Goal: Communication & Community: Answer question/provide support

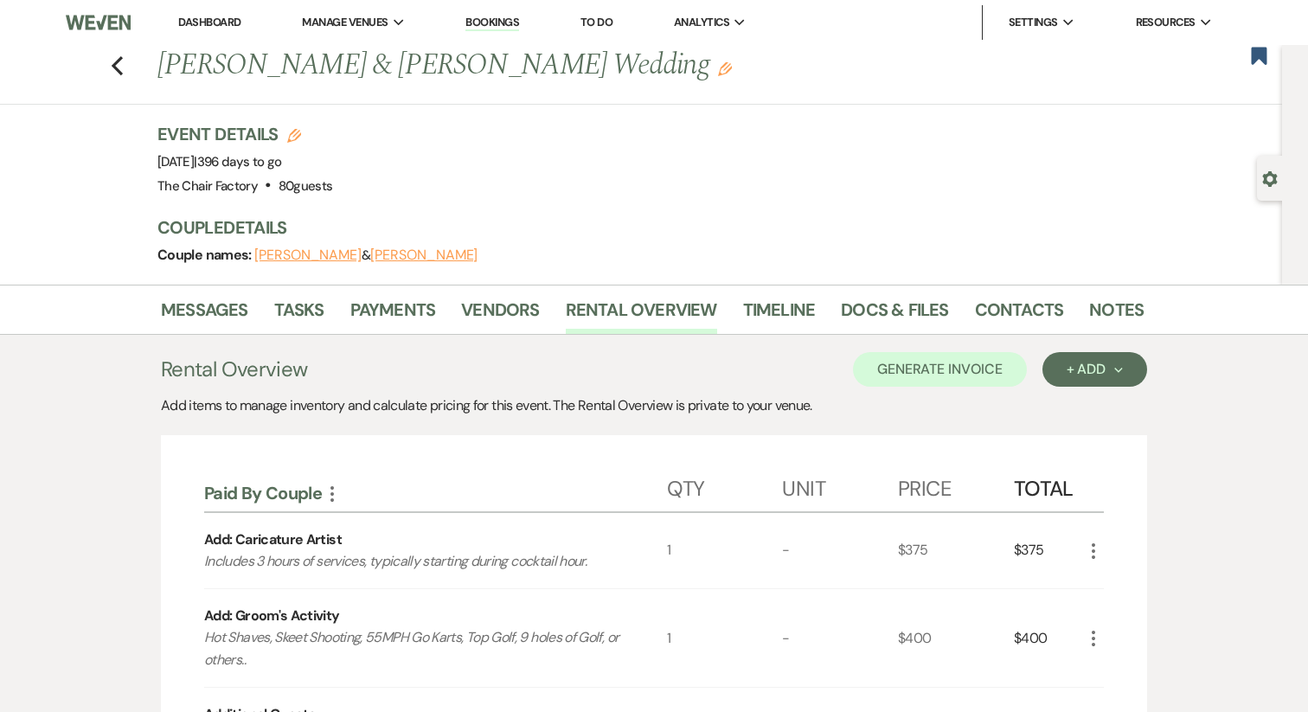
click at [212, 20] on link "Dashboard" at bounding box center [209, 22] width 62 height 15
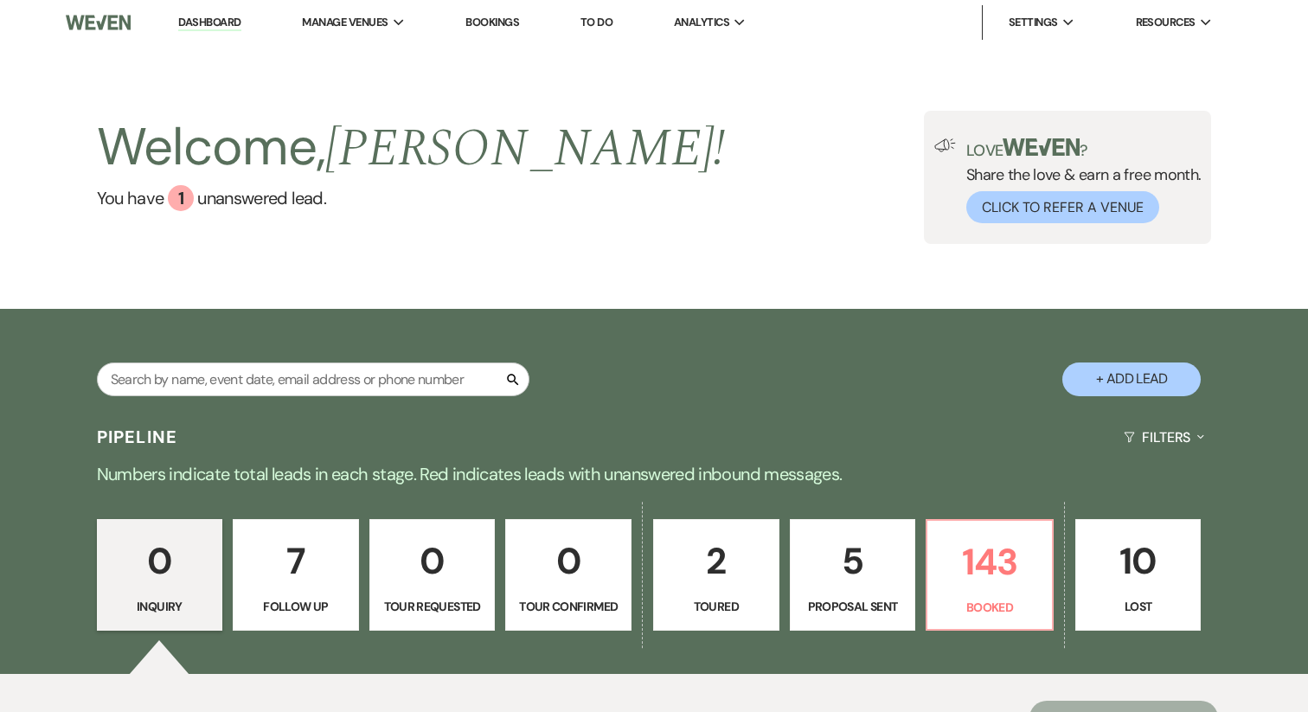
click at [207, 398] on div "Search" at bounding box center [313, 387] width 433 height 48
click at [202, 365] on input "text" at bounding box center [313, 380] width 433 height 34
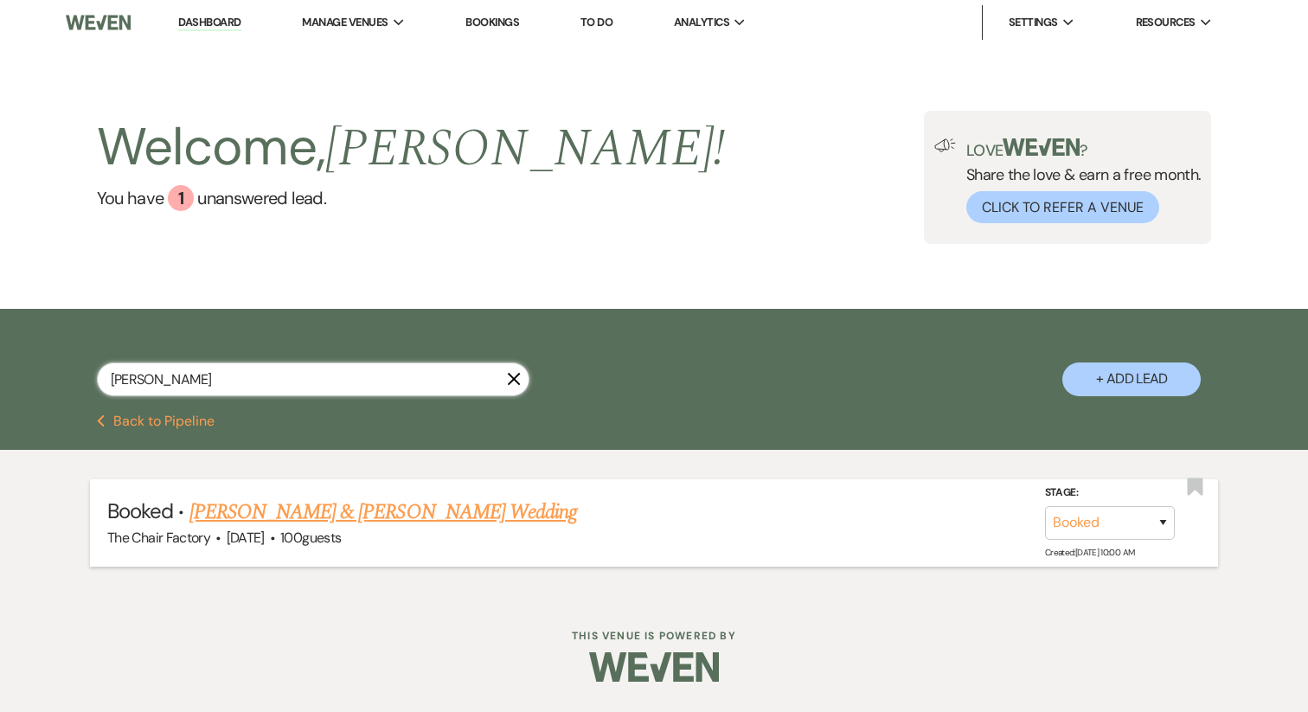
type input "[PERSON_NAME]"
click at [241, 517] on link "[PERSON_NAME] & [PERSON_NAME] Wedding" at bounding box center [384, 512] width 388 height 31
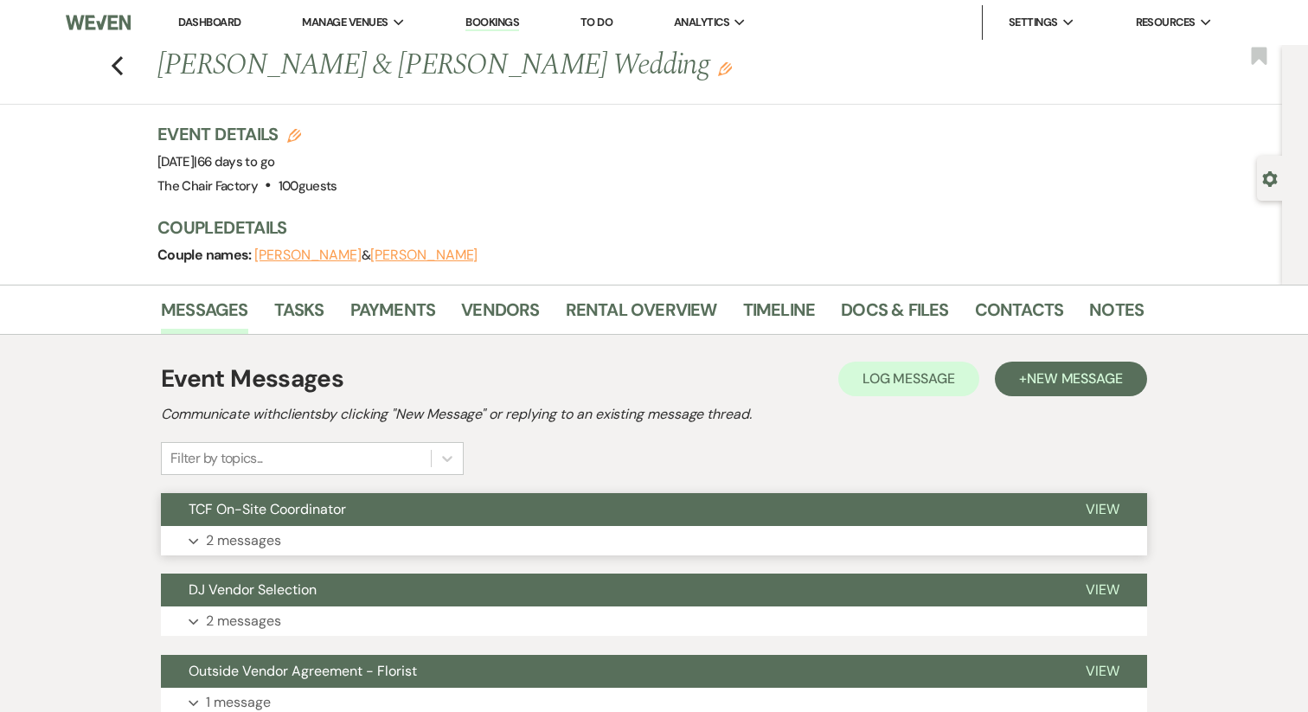
click at [351, 539] on button "Expand 2 messages" at bounding box center [654, 540] width 986 height 29
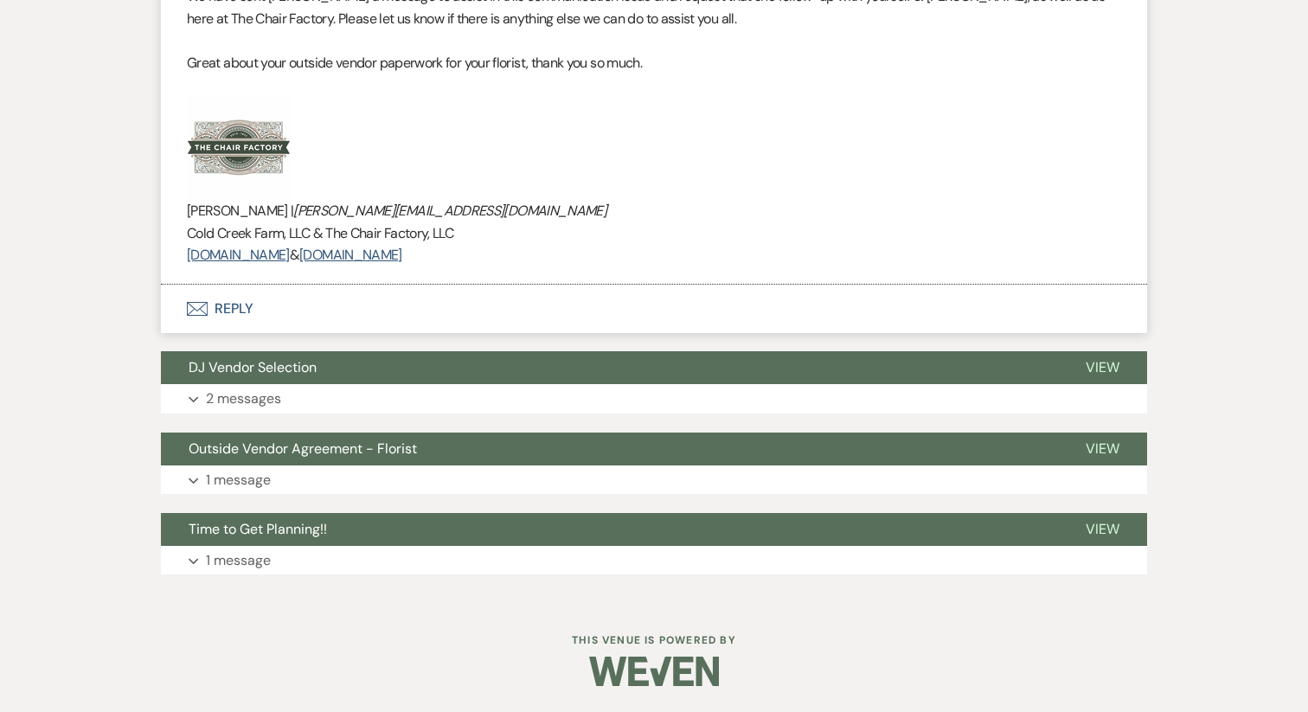
click at [228, 306] on button "Envelope Reply" at bounding box center [654, 309] width 986 height 48
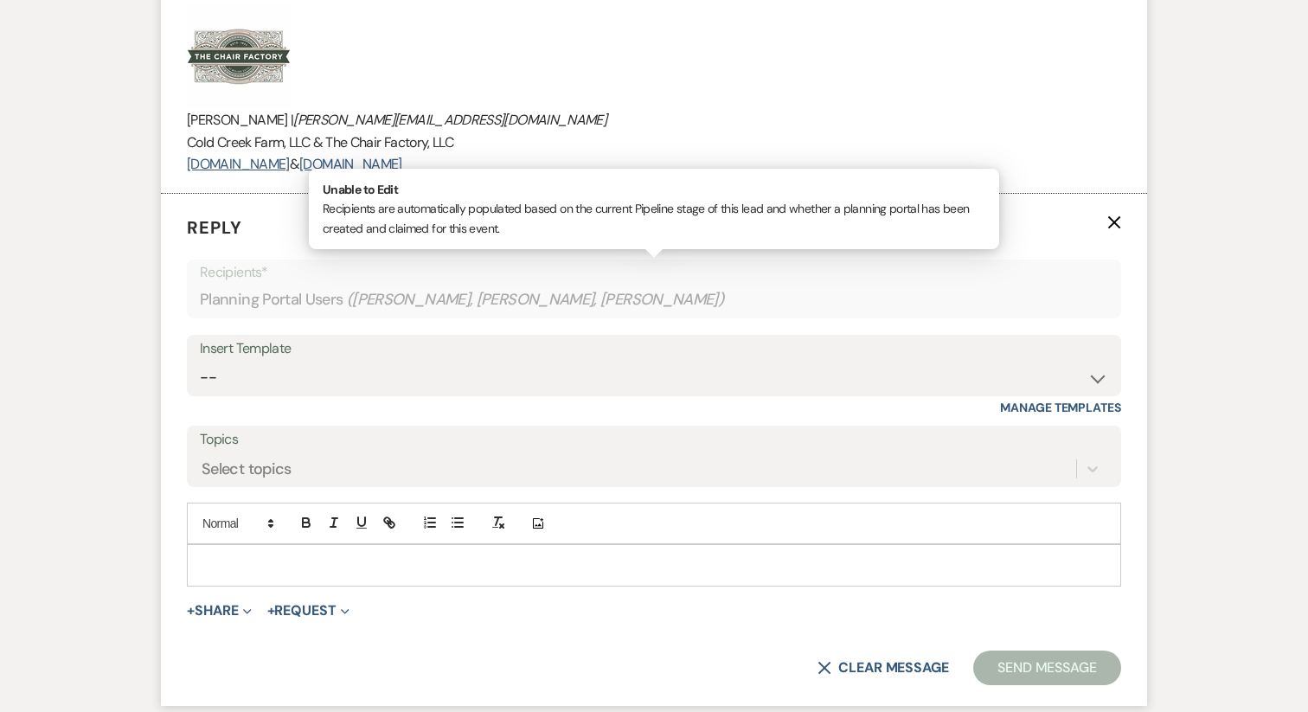
scroll to position [1115, 0]
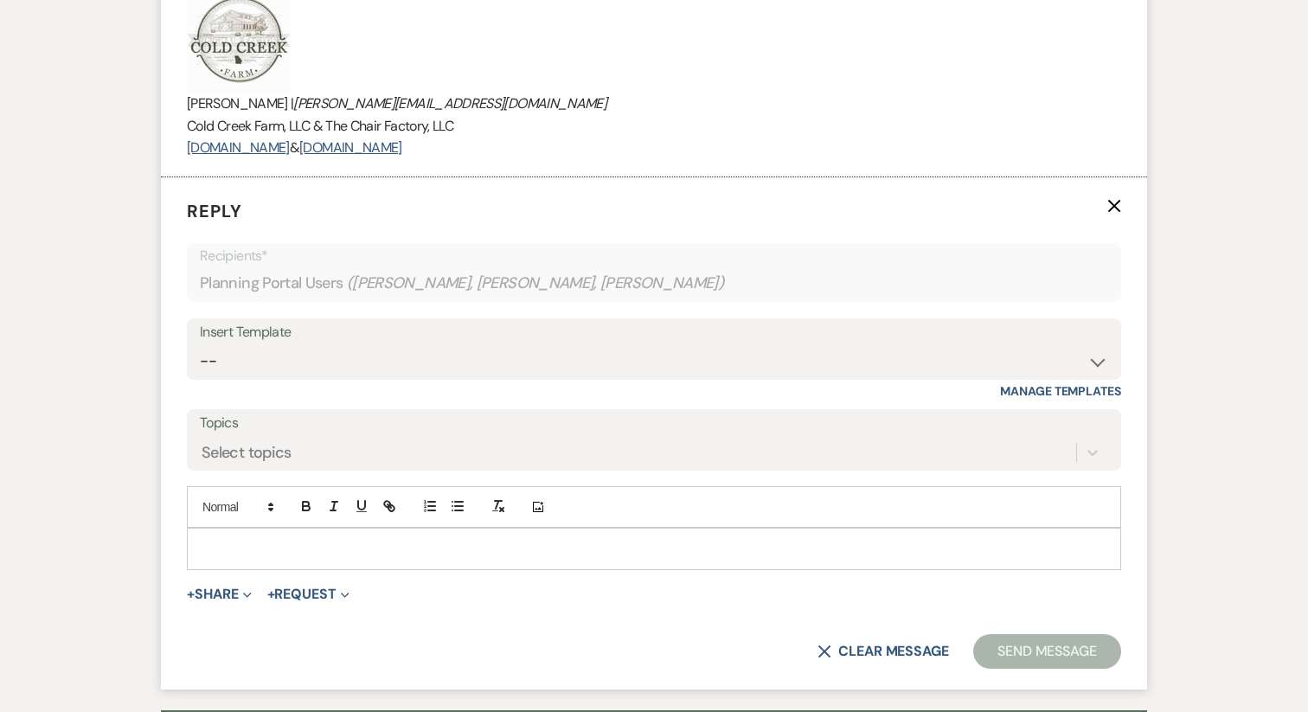
click at [233, 542] on p at bounding box center [654, 548] width 907 height 19
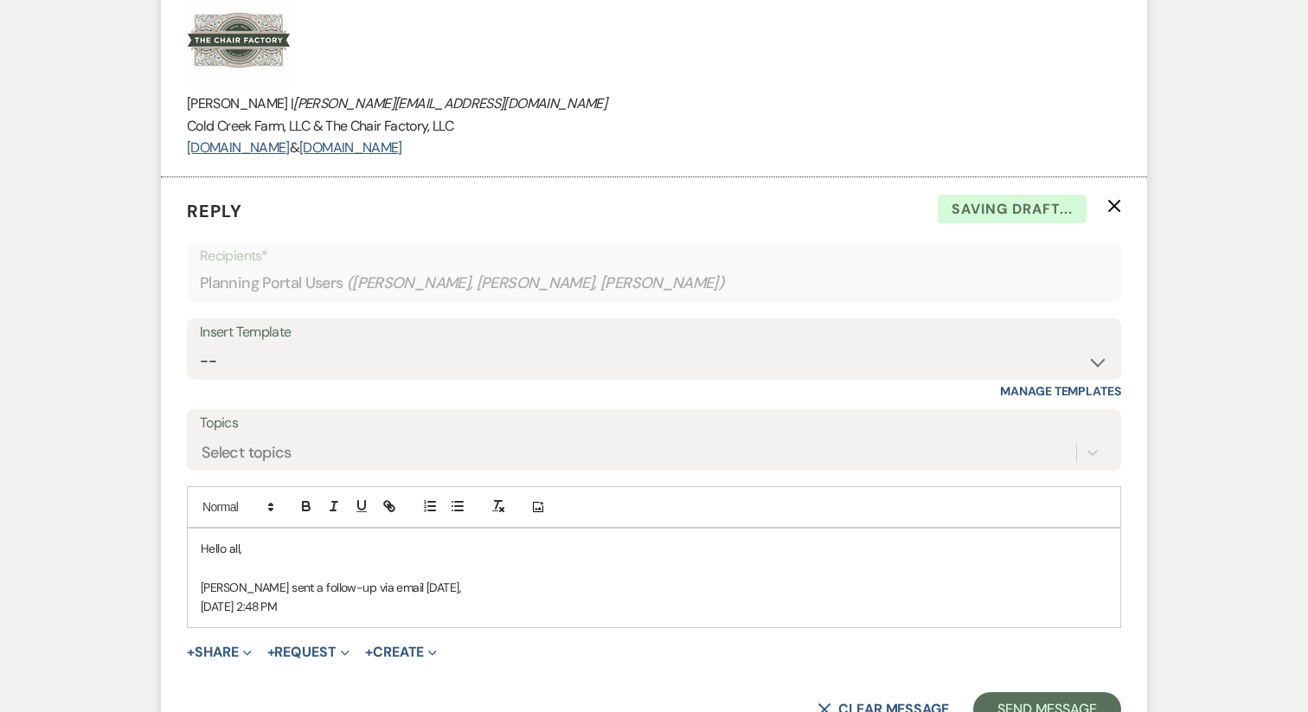
click at [189, 599] on div "Hello all, [PERSON_NAME] sent a follow-up via email [DATE], [DATE] 2:48 PM" at bounding box center [654, 578] width 933 height 99
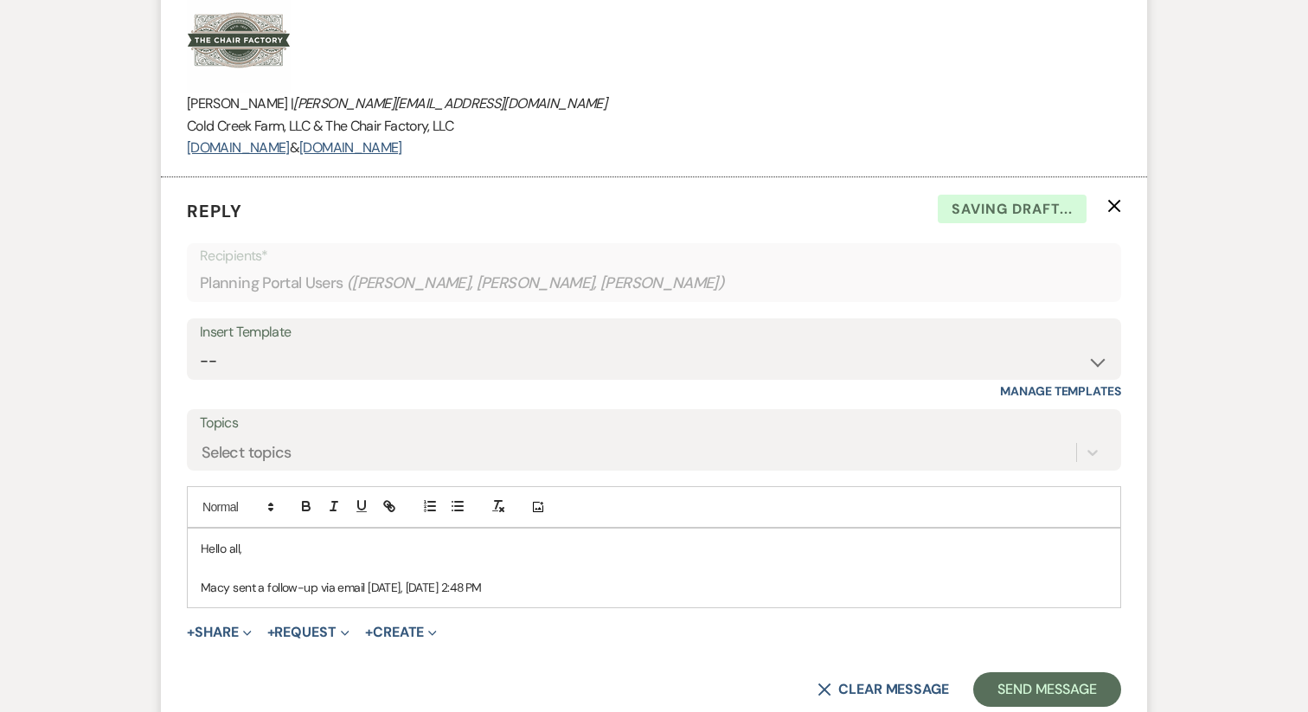
drag, startPoint x: 486, startPoint y: 590, endPoint x: 570, endPoint y: 607, distance: 85.5
click at [570, 607] on div "Hello all, [PERSON_NAME] sent a follow-up via email [DATE], [DATE] 2:48 PM" at bounding box center [654, 568] width 933 height 79
click at [414, 590] on p "[PERSON_NAME] sent a follow-up via email [DATE], [DATE]." at bounding box center [654, 587] width 907 height 19
click at [511, 585] on p "[PERSON_NAME] sent a follow-up via email [DATE], [DATE]." at bounding box center [654, 587] width 907 height 19
click at [764, 590] on p "Macy sent a follow-up via email [DATE], [DATE], afternoon. Please let us know i…" at bounding box center [654, 587] width 907 height 19
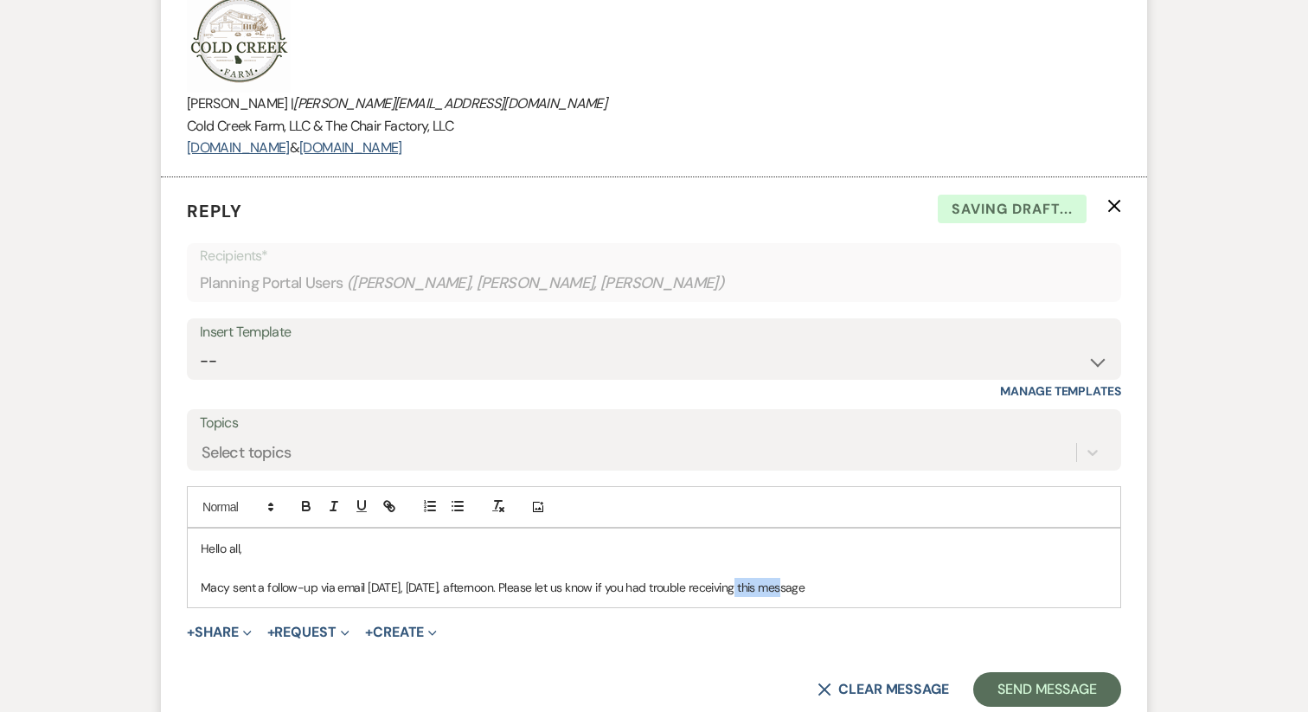
click at [764, 590] on p "Macy sent a follow-up via email [DATE], [DATE], afternoon. Please let us know i…" at bounding box center [654, 587] width 907 height 19
click at [749, 589] on p "Macy sent a follow-up via email [DATE], [DATE], afternoon. Please let us know i…" at bounding box center [654, 587] width 907 height 19
click at [718, 587] on p "Macy sent a follow-up via email [DATE], [DATE], afternoon. Please let us know i…" at bounding box center [654, 587] width 907 height 19
click at [680, 584] on p "Macy sent a follow-up via email [DATE], [DATE], afternoon. Please let us know i…" at bounding box center [654, 587] width 907 height 19
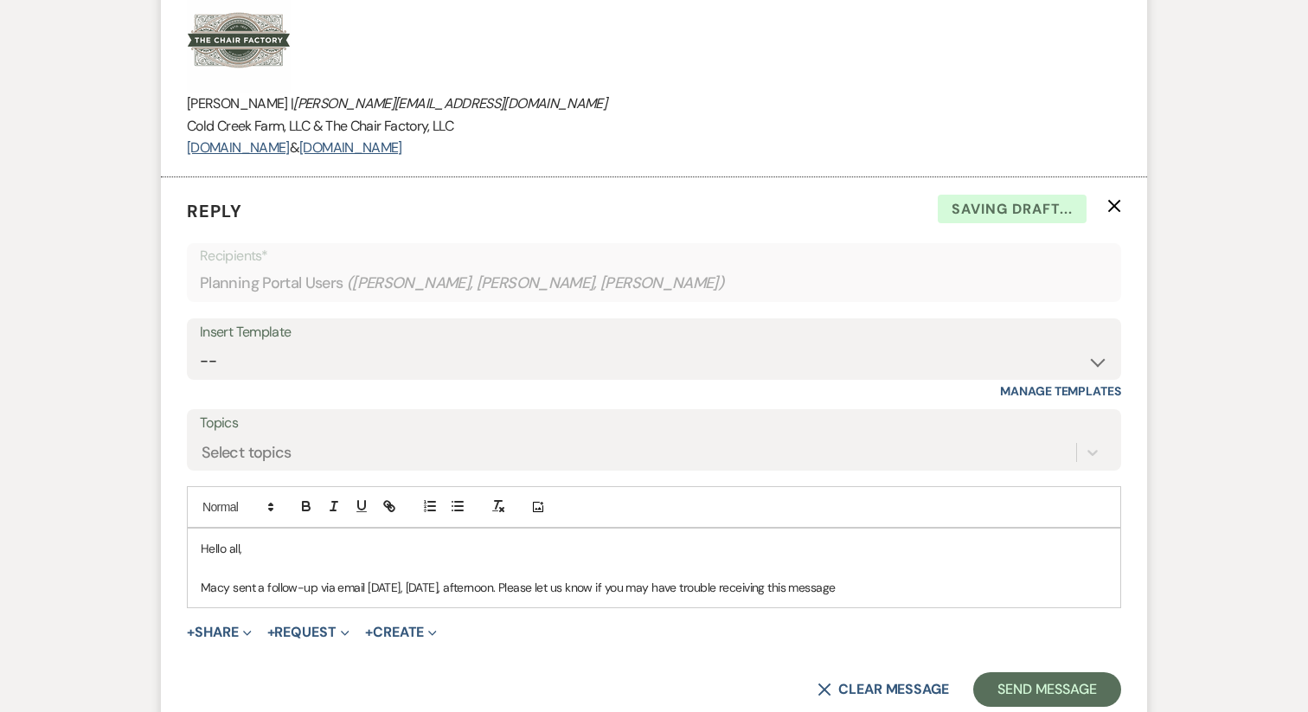
click at [680, 588] on p "Macy sent a follow-up via email [DATE], [DATE], afternoon. Please let us know i…" at bounding box center [654, 587] width 907 height 19
click at [703, 588] on p "Macy sent a follow-up via email [DATE], [DATE], afternoon. Please let us know i…" at bounding box center [654, 587] width 907 height 19
click at [889, 596] on p "Macy sent a follow-up via email [DATE], [DATE], afternoon. Please let us know i…" at bounding box center [654, 587] width 907 height 19
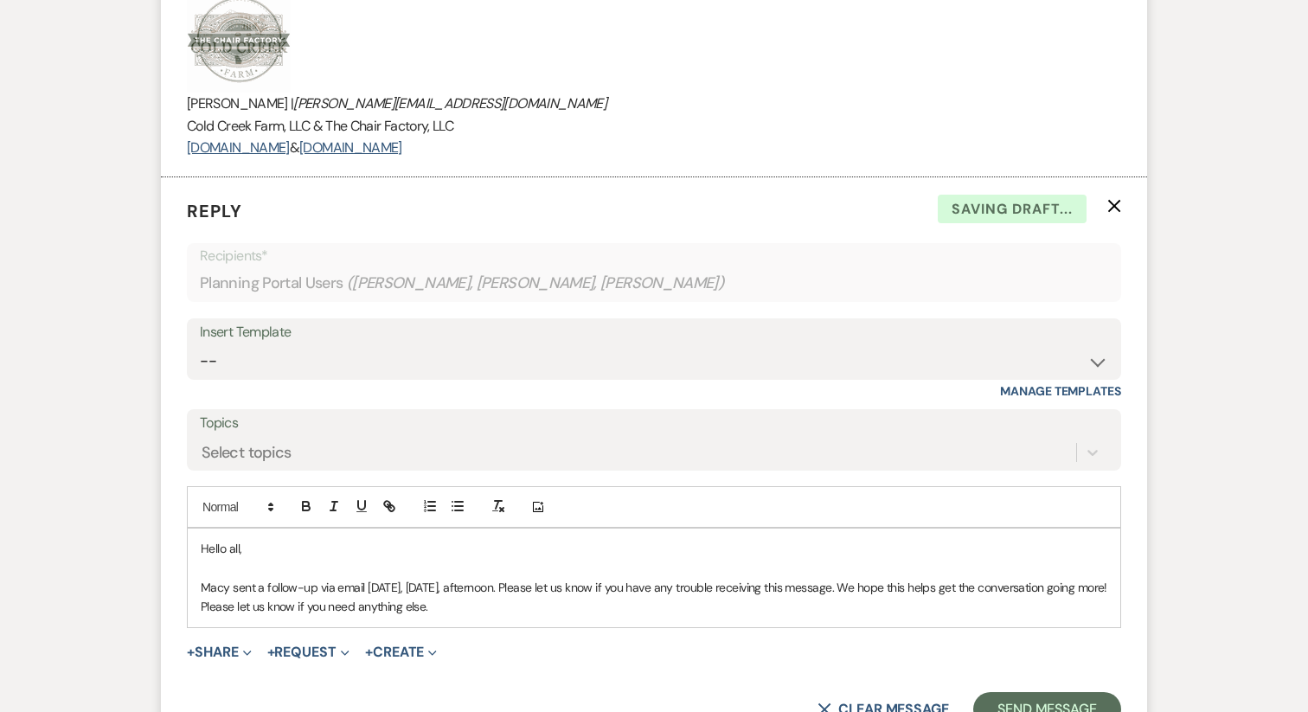
drag, startPoint x: 570, startPoint y: 160, endPoint x: 207, endPoint y: 42, distance: 382.3
copy div "[PERSON_NAME] | [PERSON_NAME][EMAIL_ADDRESS][DOMAIN_NAME] Cold Creek Farm, LLC …"
click at [526, 605] on p "Macy sent a follow-up via email [DATE], [DATE], afternoon. Please let us know i…" at bounding box center [654, 597] width 907 height 39
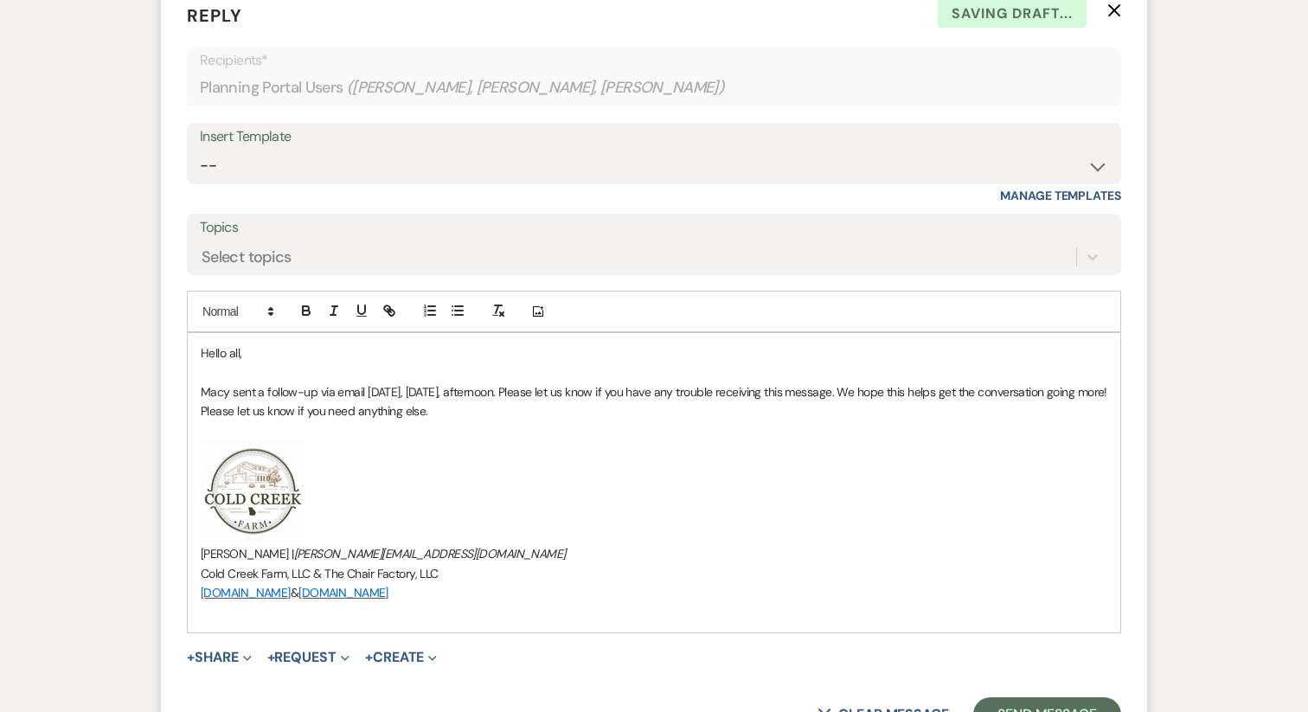
scroll to position [1321, 0]
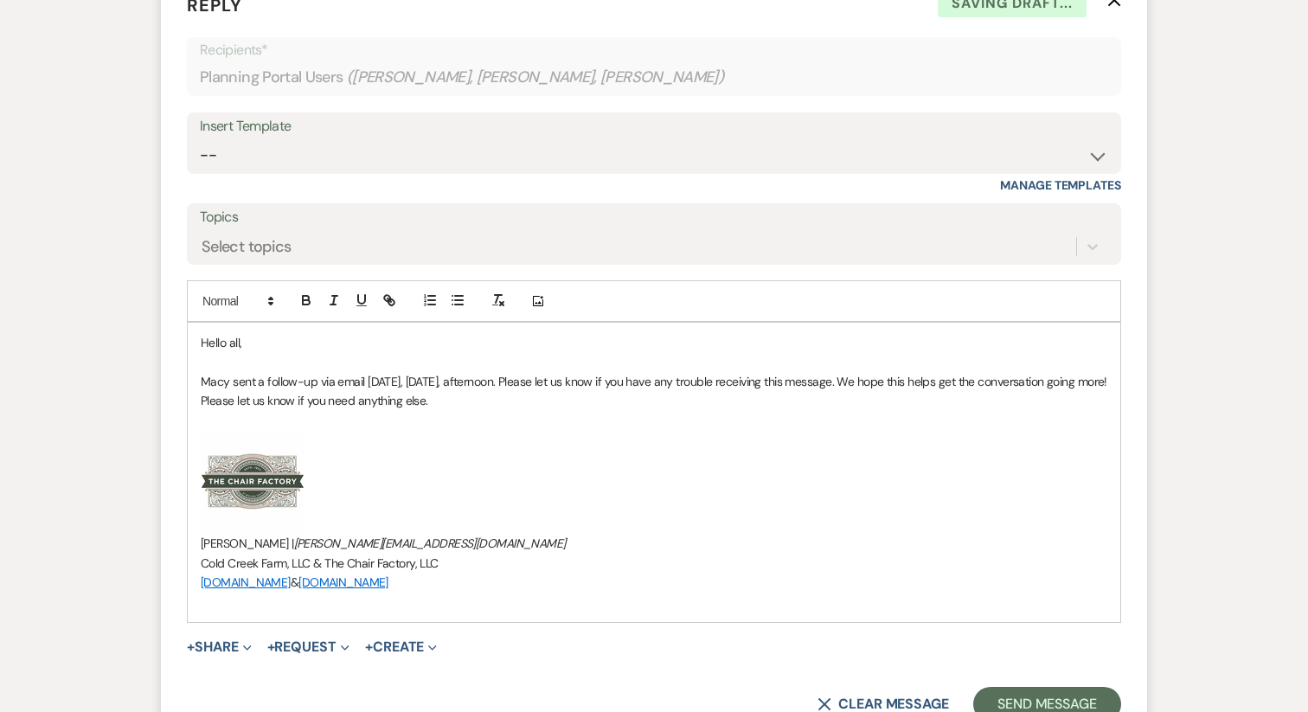
click at [215, 423] on p at bounding box center [654, 420] width 907 height 19
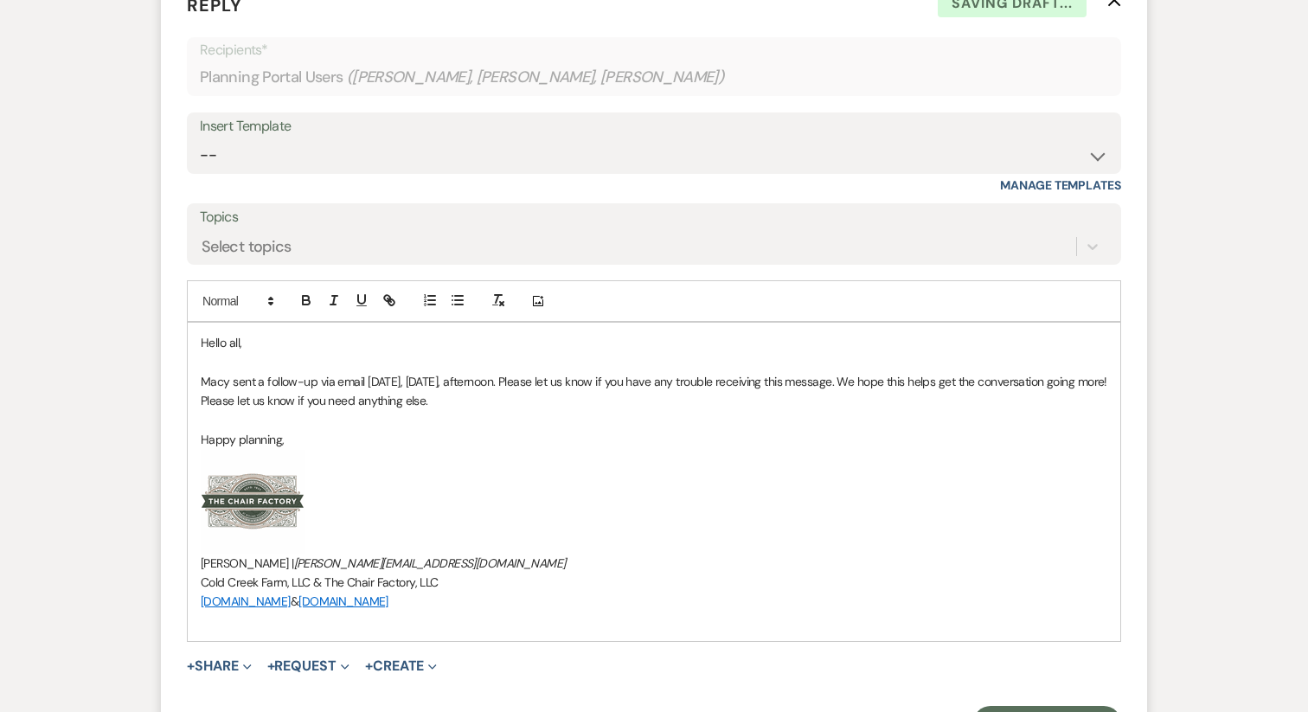
click at [252, 628] on p at bounding box center [654, 621] width 907 height 19
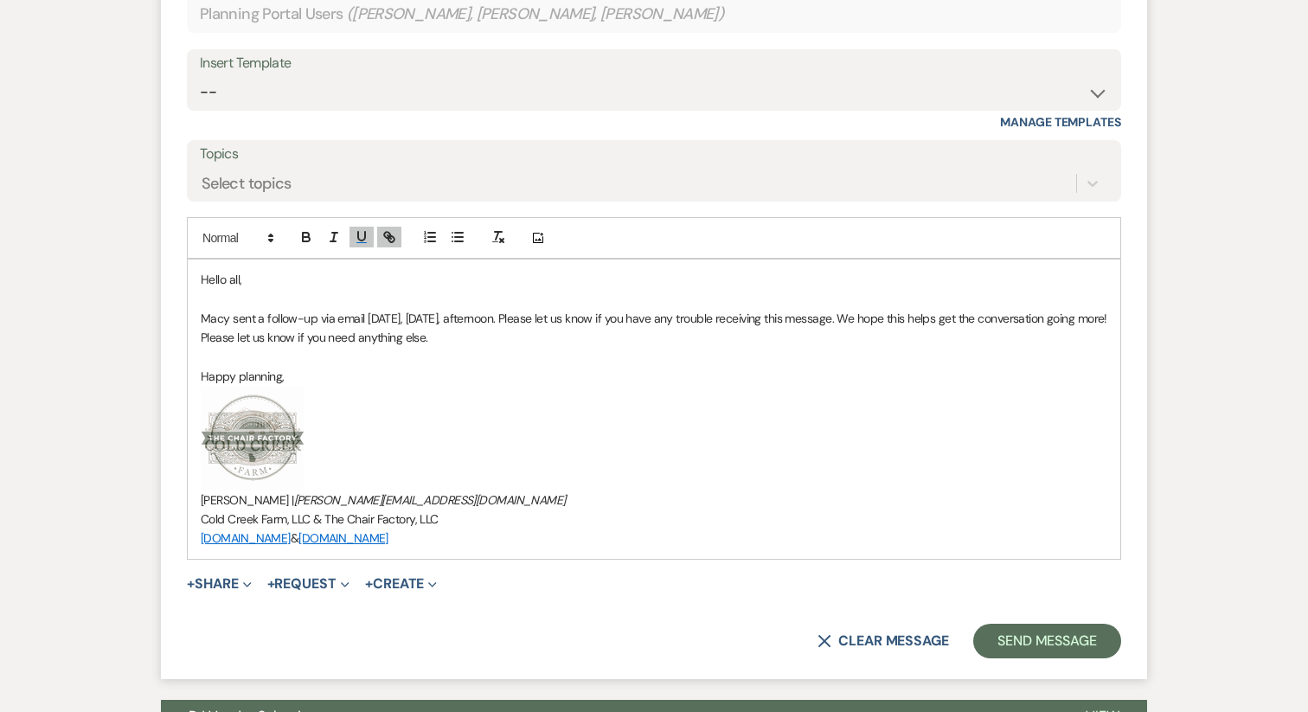
scroll to position [1398, 0]
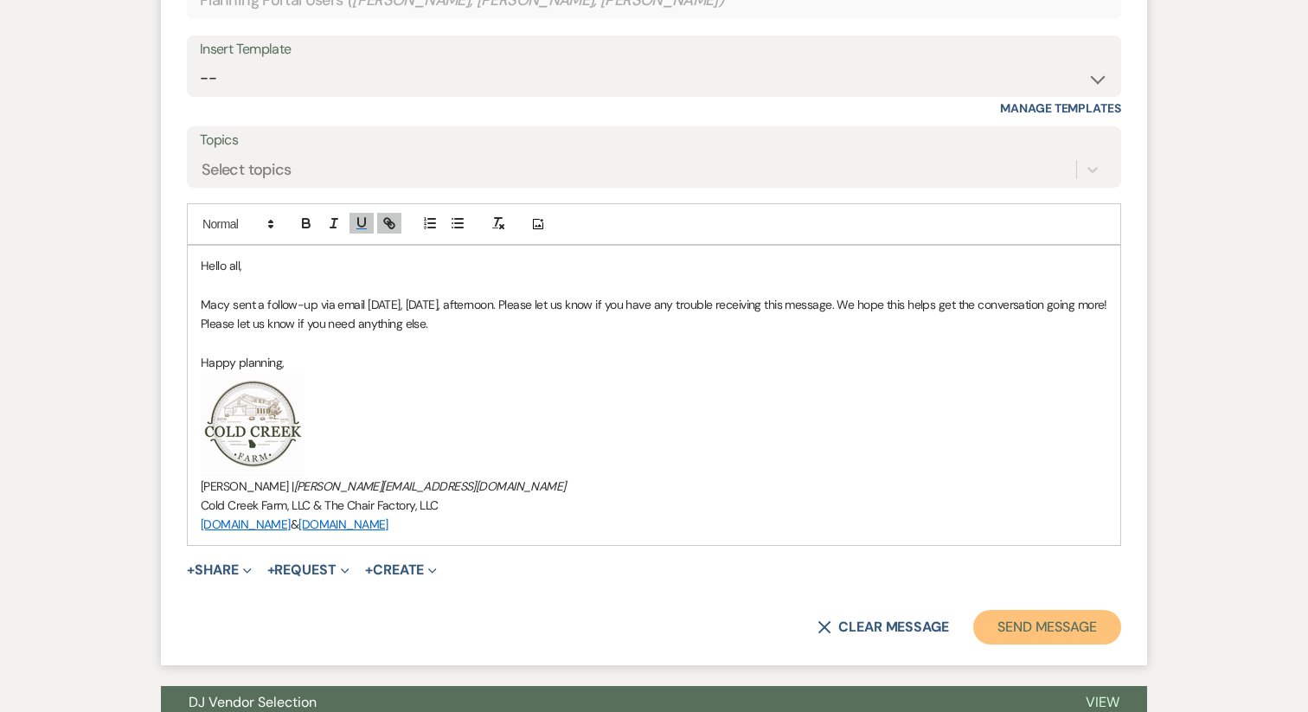
click at [1009, 639] on button "Send Message" at bounding box center [1047, 627] width 148 height 35
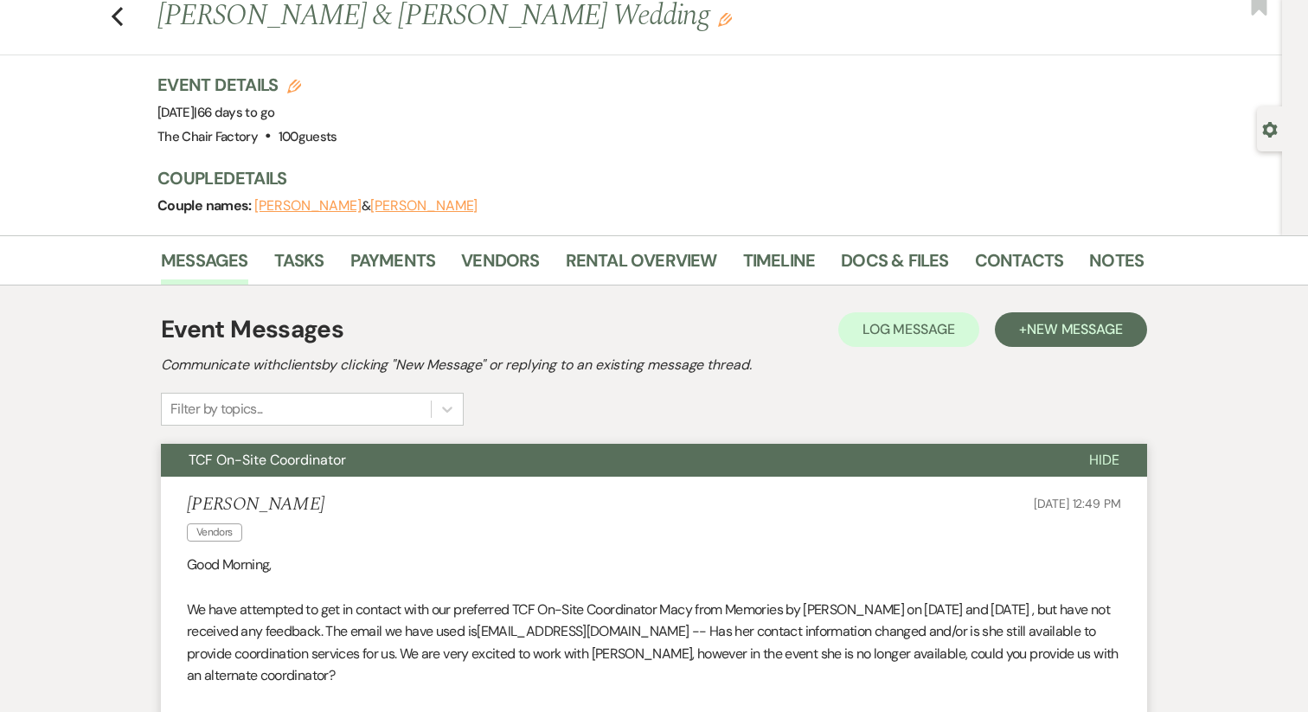
scroll to position [0, 0]
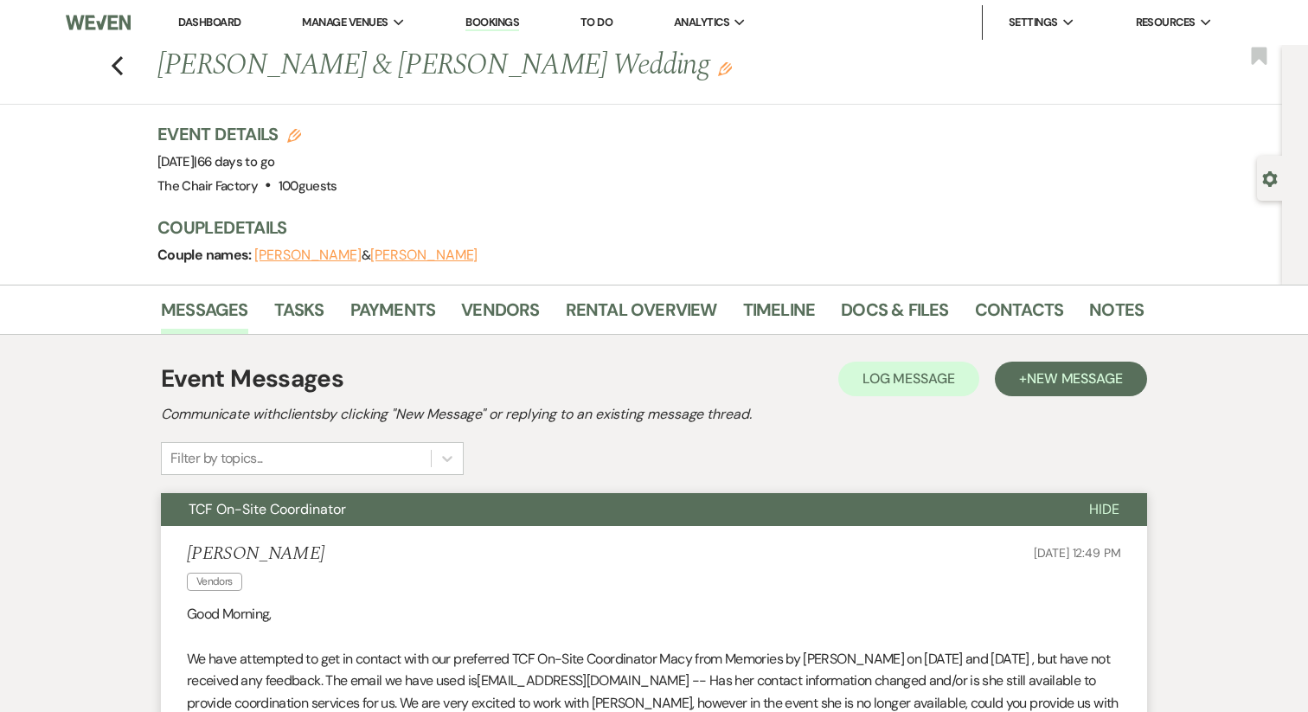
click at [206, 26] on link "Dashboard" at bounding box center [209, 22] width 62 height 15
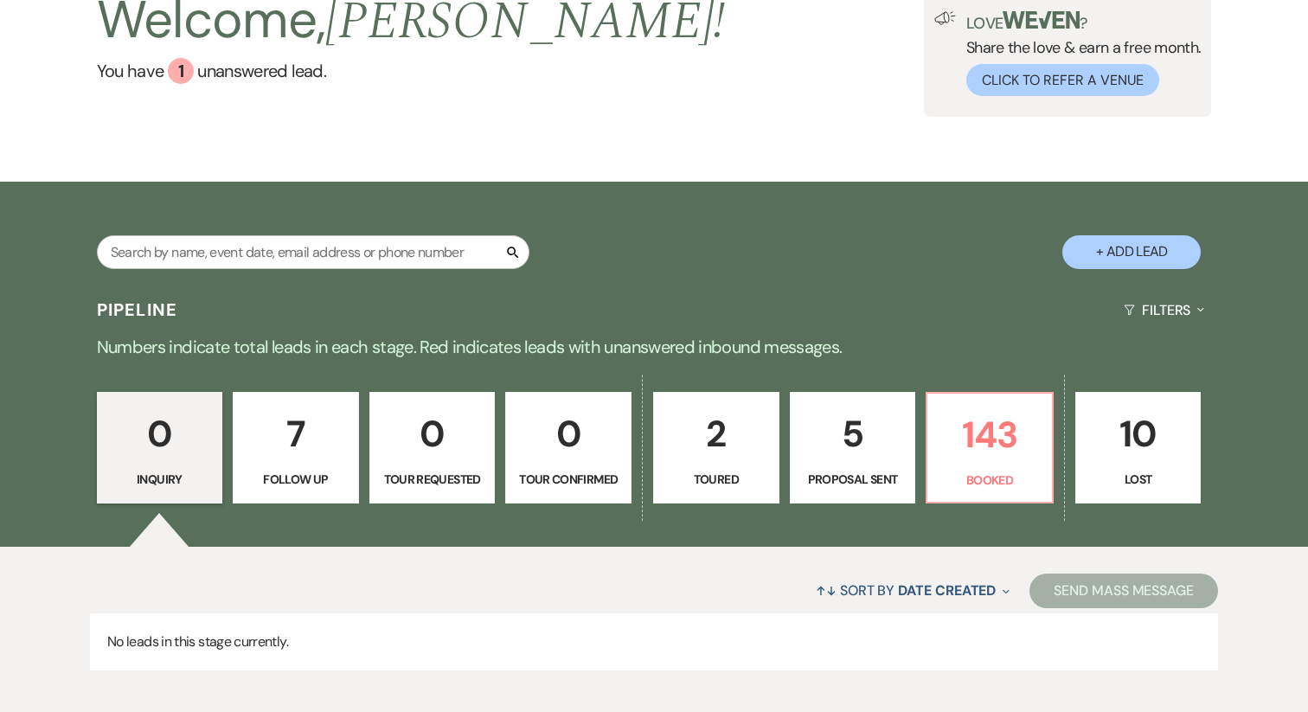
scroll to position [218, 0]
